Goal: Complete application form

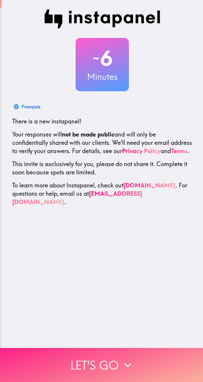
click at [109, 354] on button "Let's go" at bounding box center [101, 365] width 203 height 34
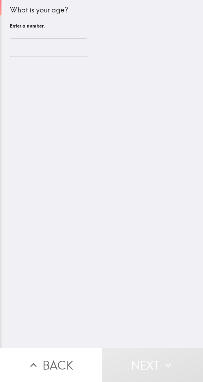
click at [51, 47] on input "number" at bounding box center [48, 48] width 77 height 18
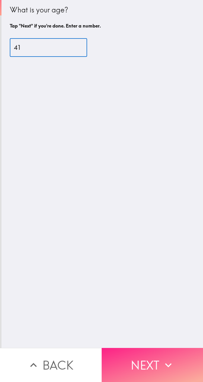
type input "41"
click at [148, 354] on button "Next" at bounding box center [153, 365] width 102 height 34
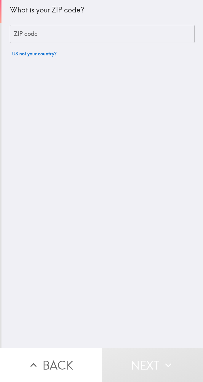
click at [126, 28] on input "ZIP code" at bounding box center [102, 34] width 185 height 18
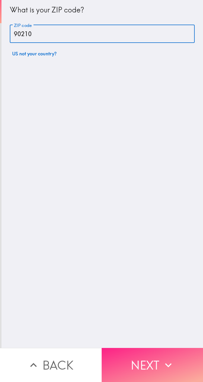
type input "90210"
click at [137, 356] on button "Next" at bounding box center [153, 365] width 102 height 34
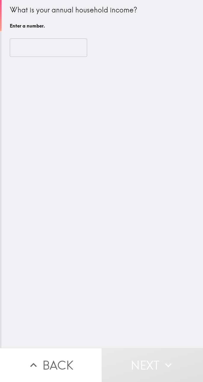
click at [64, 39] on input "number" at bounding box center [48, 48] width 77 height 18
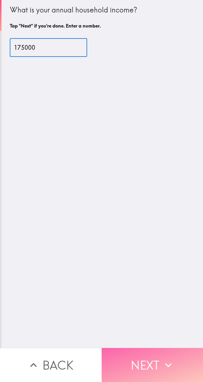
type input "175000"
click at [149, 359] on button "Next" at bounding box center [153, 365] width 102 height 34
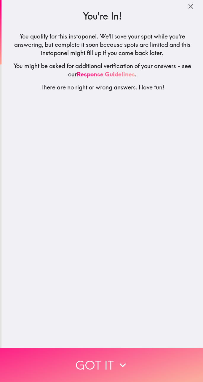
click at [108, 350] on button "Got it" at bounding box center [101, 365] width 203 height 34
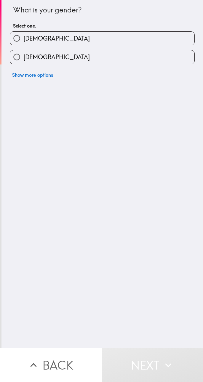
click at [121, 30] on div "[DEMOGRAPHIC_DATA]" at bounding box center [100, 36] width 190 height 19
click at [135, 37] on label "[DEMOGRAPHIC_DATA]" at bounding box center [102, 38] width 184 height 13
click at [23, 37] on input "[DEMOGRAPHIC_DATA]" at bounding box center [16, 38] width 13 height 13
radio input "true"
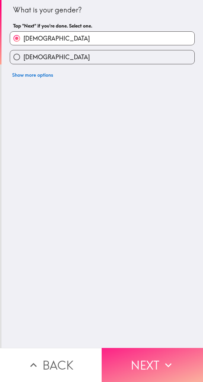
click at [142, 356] on button "Next" at bounding box center [153, 365] width 102 height 34
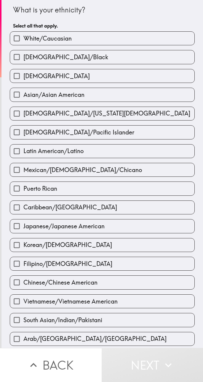
click at [134, 38] on label "White/Caucasian" at bounding box center [102, 38] width 184 height 13
click at [23, 38] on input "White/Caucasian" at bounding box center [16, 38] width 13 height 13
checkbox input "true"
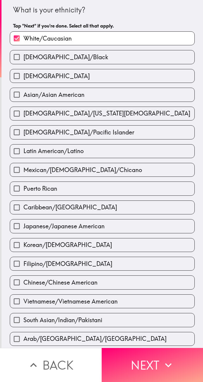
scroll to position [41, 0]
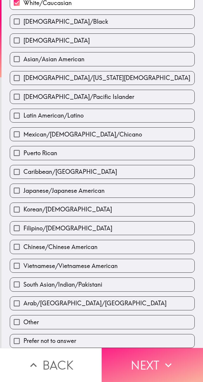
click at [158, 364] on button "Next" at bounding box center [153, 365] width 102 height 34
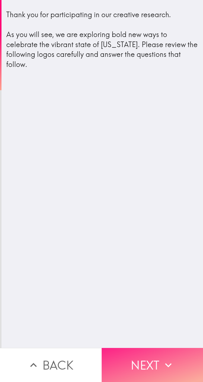
click at [161, 348] on button "Next" at bounding box center [153, 365] width 102 height 34
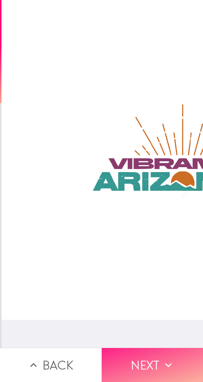
click at [152, 365] on button "Next" at bounding box center [153, 365] width 102 height 34
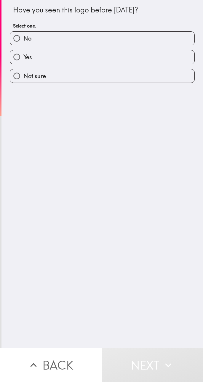
click at [157, 41] on label "No" at bounding box center [102, 38] width 184 height 13
click at [23, 41] on input "No" at bounding box center [16, 38] width 13 height 13
radio input "true"
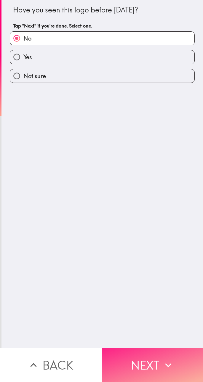
click at [142, 357] on button "Next" at bounding box center [153, 365] width 102 height 34
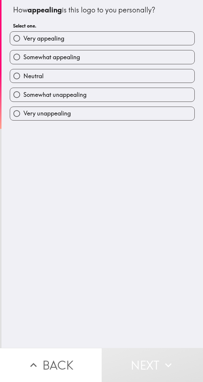
click at [166, 35] on label "Very appealing" at bounding box center [102, 38] width 184 height 13
click at [23, 35] on input "Very appealing" at bounding box center [16, 38] width 13 height 13
radio input "true"
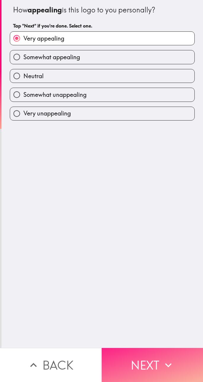
click at [137, 362] on button "Next" at bounding box center [153, 365] width 102 height 34
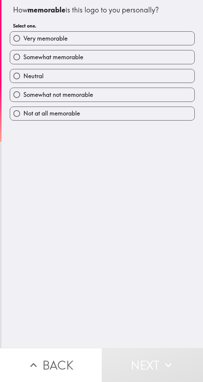
click at [159, 57] on label "Somewhat memorable" at bounding box center [102, 56] width 184 height 13
click at [23, 57] on input "Somewhat memorable" at bounding box center [16, 56] width 13 height 13
radio input "true"
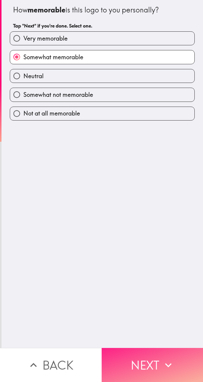
click at [142, 355] on button "Next" at bounding box center [153, 365] width 102 height 34
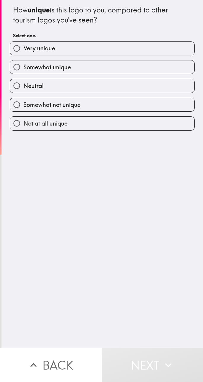
click at [153, 47] on label "Very unique" at bounding box center [102, 48] width 184 height 13
click at [23, 47] on input "Very unique" at bounding box center [16, 48] width 13 height 13
radio input "true"
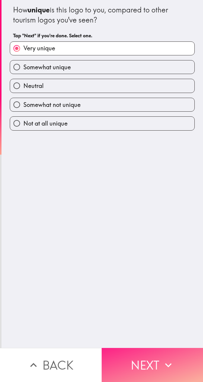
click at [147, 360] on button "Next" at bounding box center [153, 365] width 102 height 34
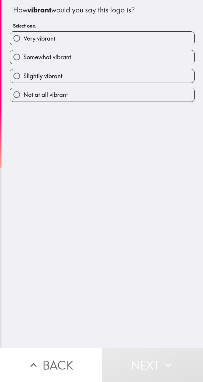
click at [152, 56] on label "Somewhat vibrant" at bounding box center [102, 56] width 184 height 13
click at [23, 56] on input "Somewhat vibrant" at bounding box center [16, 56] width 13 height 13
radio input "true"
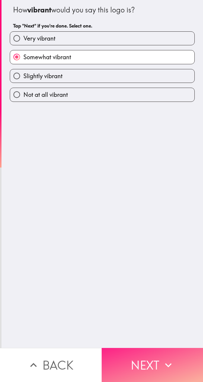
click at [147, 360] on button "Next" at bounding box center [153, 365] width 102 height 34
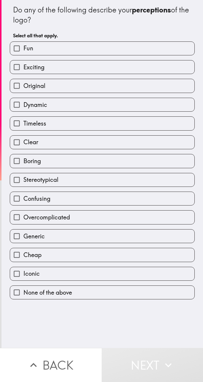
click at [158, 49] on label "Fun" at bounding box center [102, 48] width 184 height 13
click at [23, 49] on input "Fun" at bounding box center [16, 48] width 13 height 13
checkbox input "true"
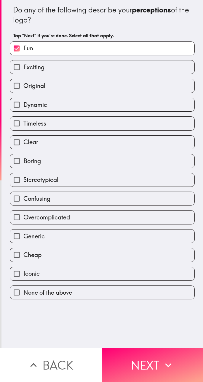
click at [148, 62] on label "Exciting" at bounding box center [102, 66] width 184 height 13
click at [23, 62] on input "Exciting" at bounding box center [16, 66] width 13 height 13
checkbox input "true"
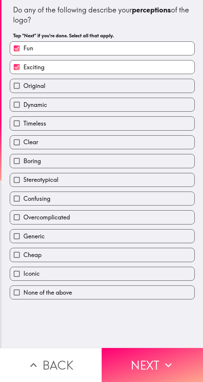
click at [107, 141] on label "Clear" at bounding box center [102, 142] width 184 height 13
click at [23, 141] on input "Clear" at bounding box center [16, 142] width 13 height 13
checkbox input "true"
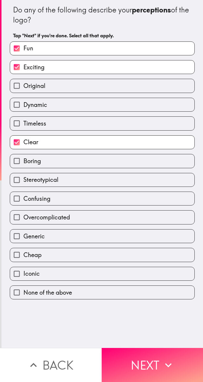
click at [112, 270] on label "Iconic" at bounding box center [102, 273] width 184 height 13
click at [23, 270] on input "Iconic" at bounding box center [16, 273] width 13 height 13
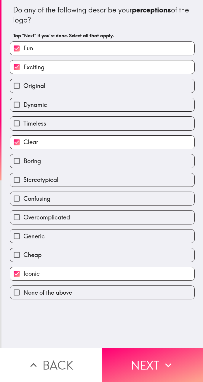
click at [115, 271] on label "Iconic" at bounding box center [102, 273] width 184 height 13
click at [23, 271] on input "Iconic" at bounding box center [16, 273] width 13 height 13
checkbox input "false"
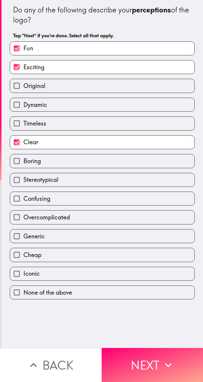
click at [131, 103] on label "Dynamic" at bounding box center [102, 104] width 184 height 13
click at [23, 103] on input "Dynamic" at bounding box center [16, 104] width 13 height 13
checkbox input "true"
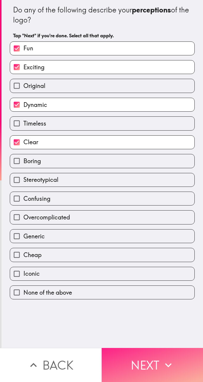
click at [152, 364] on button "Next" at bounding box center [153, 365] width 102 height 34
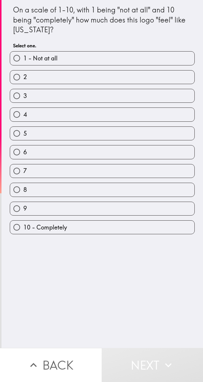
click at [144, 185] on label "8" at bounding box center [102, 189] width 184 height 13
click at [23, 185] on input "8" at bounding box center [16, 189] width 13 height 13
radio input "true"
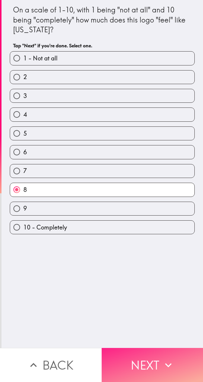
click at [143, 359] on button "Next" at bounding box center [153, 365] width 102 height 34
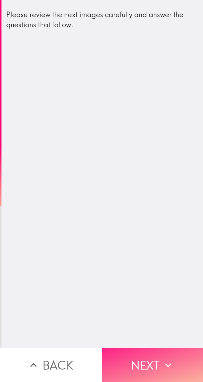
click at [144, 357] on button "Next" at bounding box center [153, 365] width 102 height 34
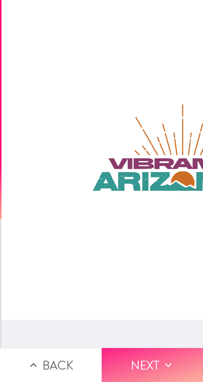
click at [139, 360] on button "Next" at bounding box center [153, 365] width 102 height 34
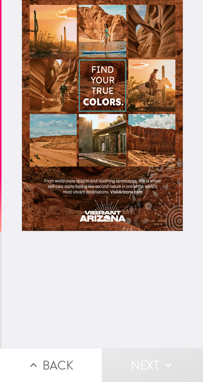
click at [153, 205] on div at bounding box center [102, 115] width 161 height 231
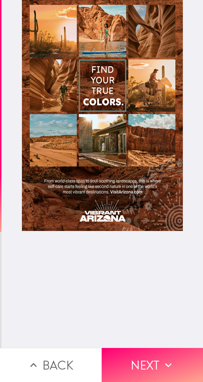
scroll to position [0, 3]
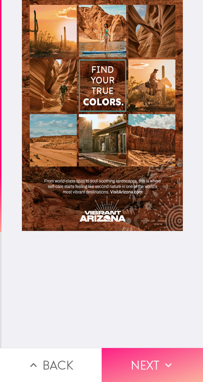
click at [148, 357] on button "Next" at bounding box center [153, 365] width 102 height 34
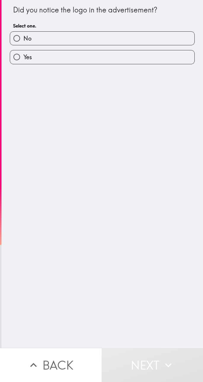
click at [14, 58] on input "Yes" at bounding box center [16, 56] width 13 height 13
radio input "true"
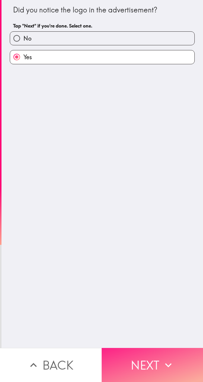
click at [155, 356] on button "Next" at bounding box center [153, 365] width 102 height 34
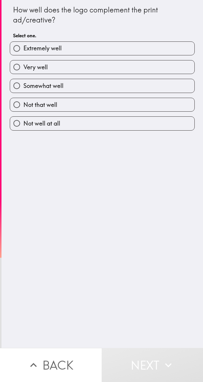
click at [15, 65] on input "Very well" at bounding box center [16, 66] width 13 height 13
radio input "true"
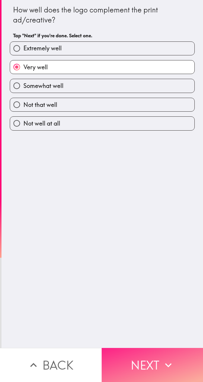
click at [162, 359] on icon "button" at bounding box center [168, 365] width 13 height 13
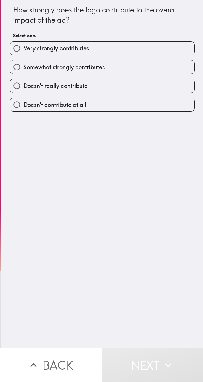
click at [13, 46] on input "Very strongly contributes" at bounding box center [16, 48] width 13 height 13
radio input "true"
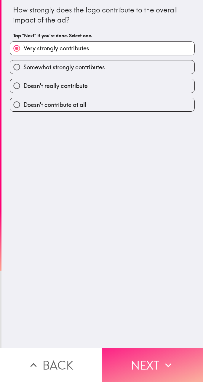
click at [153, 361] on button "Next" at bounding box center [153, 365] width 102 height 34
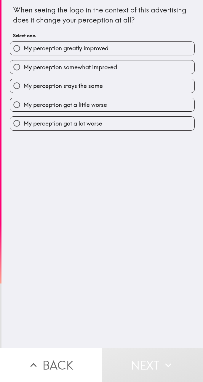
click at [10, 48] on input "My perception greatly improved" at bounding box center [16, 48] width 13 height 13
radio input "true"
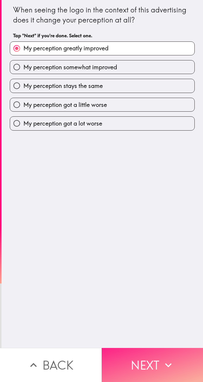
click at [149, 356] on button "Next" at bounding box center [153, 365] width 102 height 34
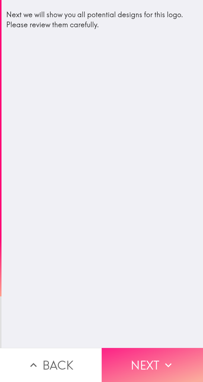
click at [162, 359] on icon "button" at bounding box center [168, 365] width 13 height 13
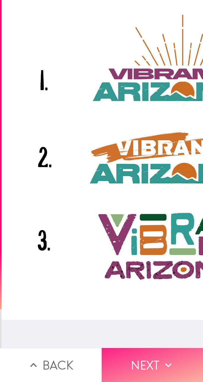
click at [153, 360] on button "Next" at bounding box center [153, 365] width 102 height 34
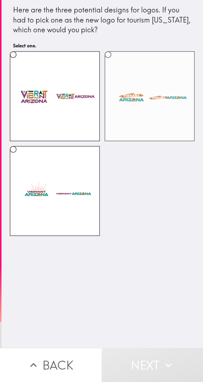
click at [169, 113] on label at bounding box center [150, 96] width 90 height 90
click at [115, 61] on input "radio" at bounding box center [107, 54] width 13 height 13
radio input "true"
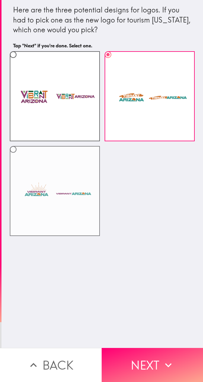
click at [27, 191] on label at bounding box center [55, 191] width 90 height 90
click at [20, 156] on input "radio" at bounding box center [13, 149] width 13 height 13
radio input "true"
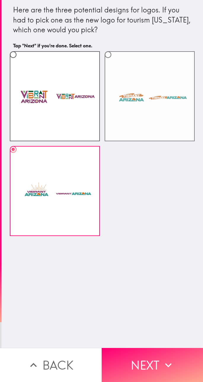
click at [171, 121] on label at bounding box center [150, 96] width 90 height 90
click at [115, 61] on input "radio" at bounding box center [107, 54] width 13 height 13
radio input "true"
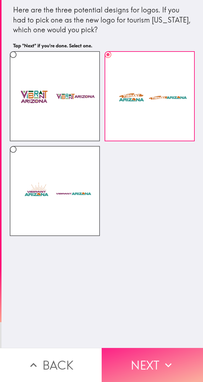
click at [156, 362] on button "Next" at bounding box center [153, 365] width 102 height 34
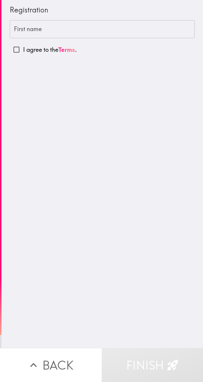
click at [19, 33] on input "First name" at bounding box center [102, 29] width 185 height 18
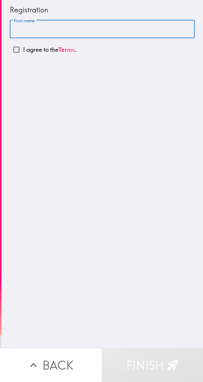
click at [52, 47] on p "I agree to the Terms ." at bounding box center [50, 50] width 54 height 8
click at [23, 47] on input "I agree to the Terms ." at bounding box center [16, 49] width 13 height 13
checkbox input "true"
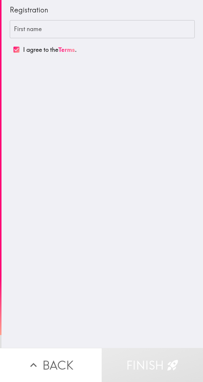
click at [131, 27] on input "First name" at bounding box center [102, 29] width 185 height 18
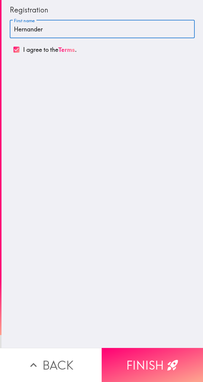
type input "Hernanderz"
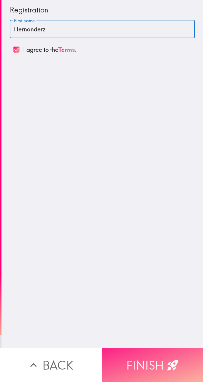
click at [148, 358] on button "Finish" at bounding box center [153, 365] width 102 height 34
